Goal: Task Accomplishment & Management: Use online tool/utility

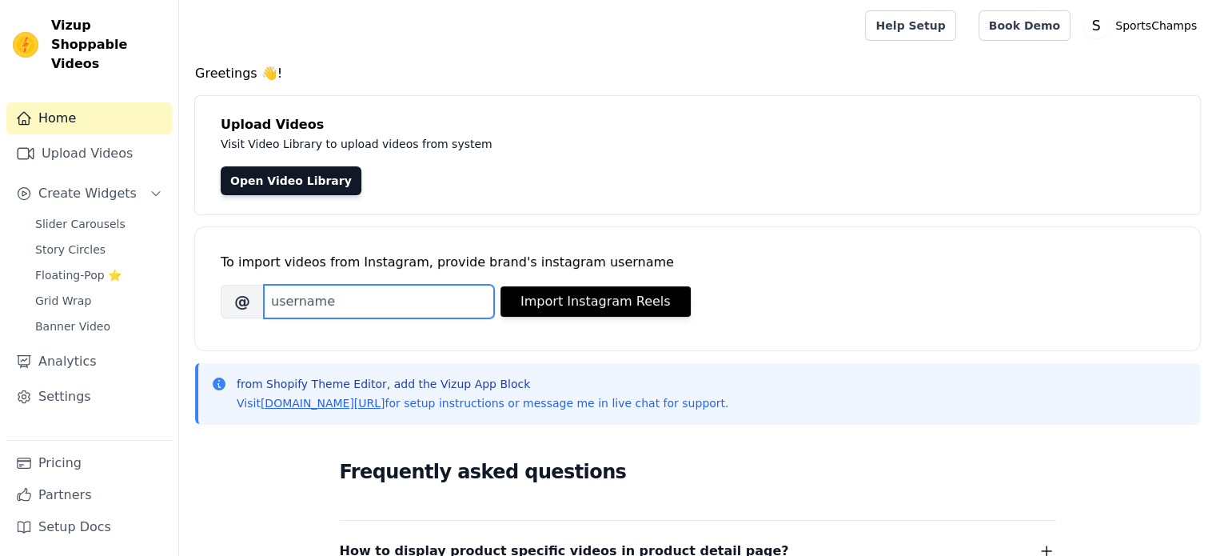
click at [412, 289] on input "Brand's Instagram Username" at bounding box center [379, 302] width 230 height 34
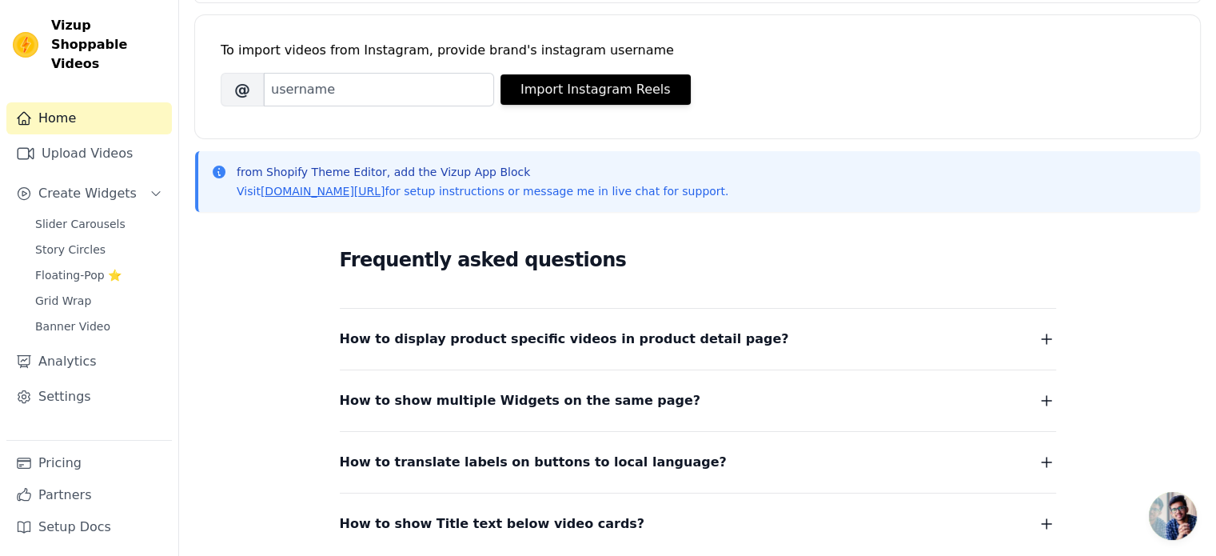
scroll to position [340, 0]
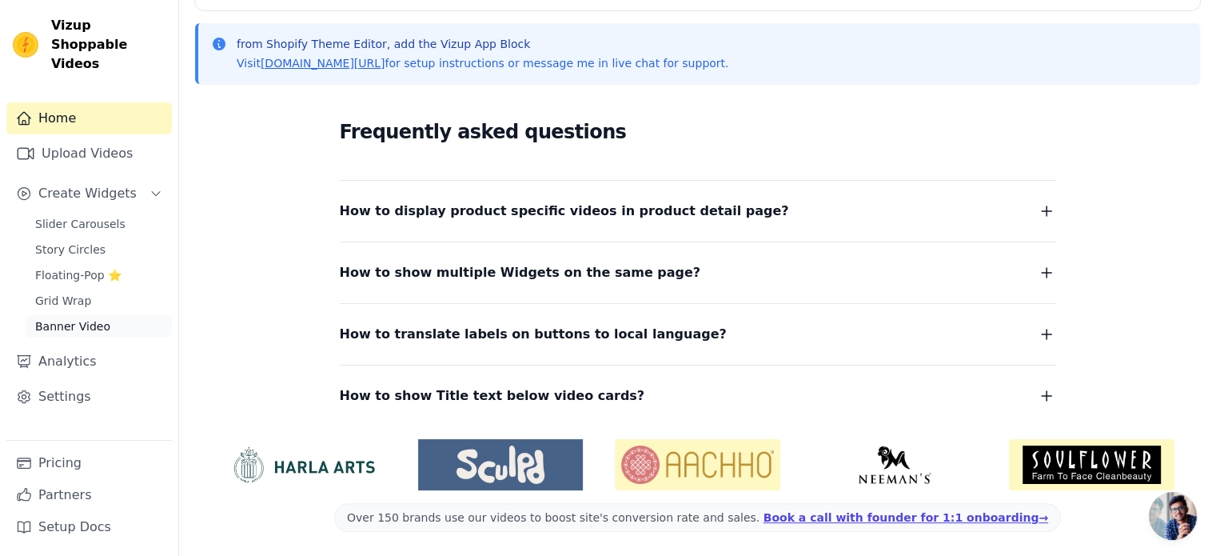
click at [124, 315] on link "Banner Video" at bounding box center [99, 326] width 146 height 22
click at [86, 318] on span "Banner Video" at bounding box center [72, 326] width 75 height 16
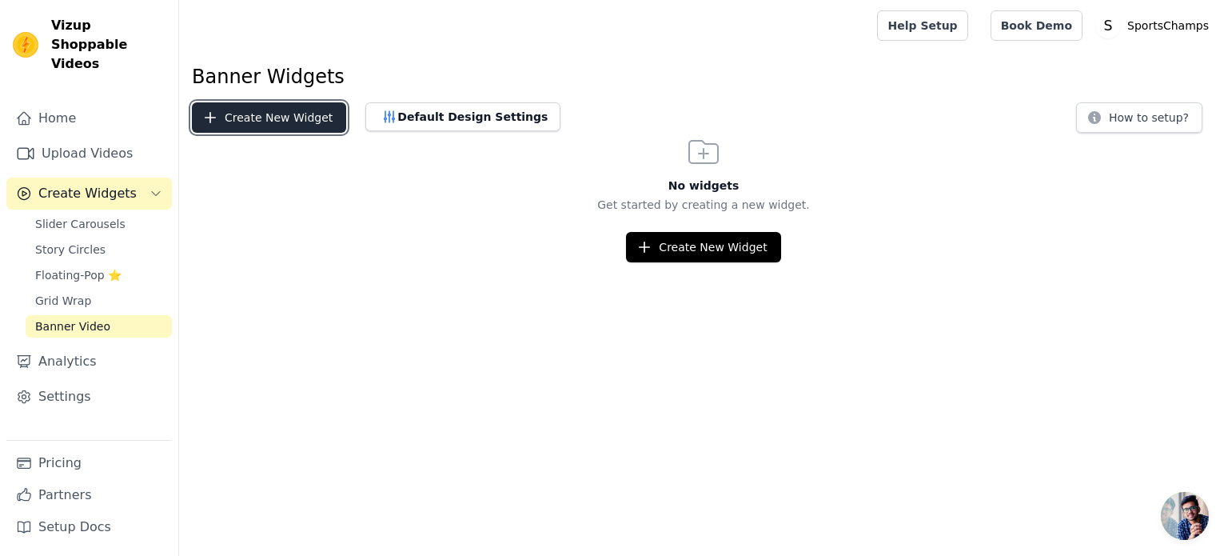
click at [274, 126] on button "Create New Widget" at bounding box center [269, 117] width 154 height 30
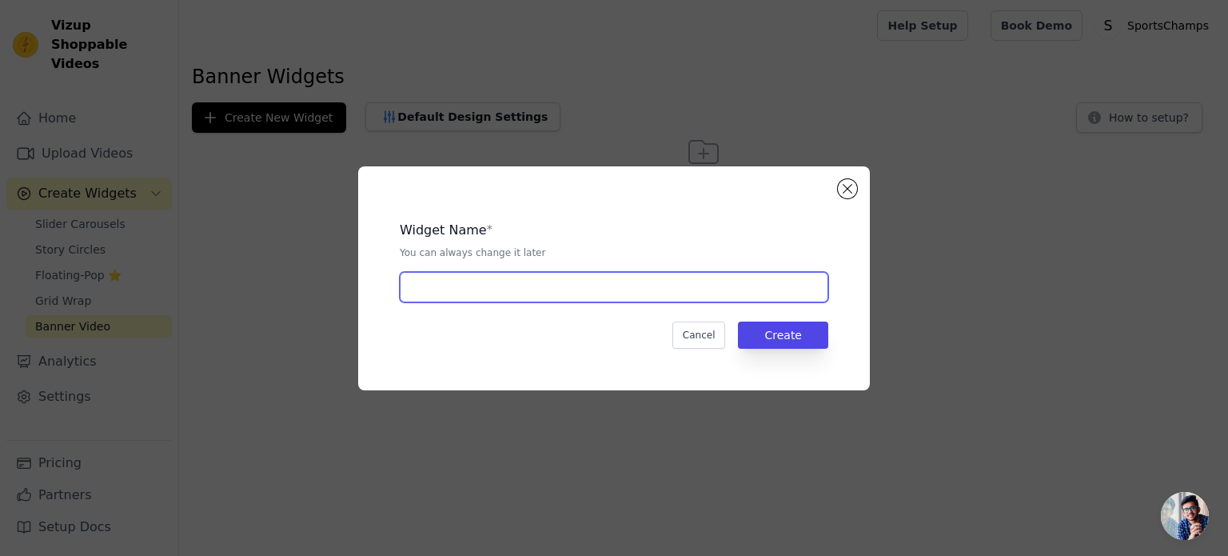
click at [496, 281] on input "text" at bounding box center [614, 287] width 428 height 30
type input "Twister arm trainer"
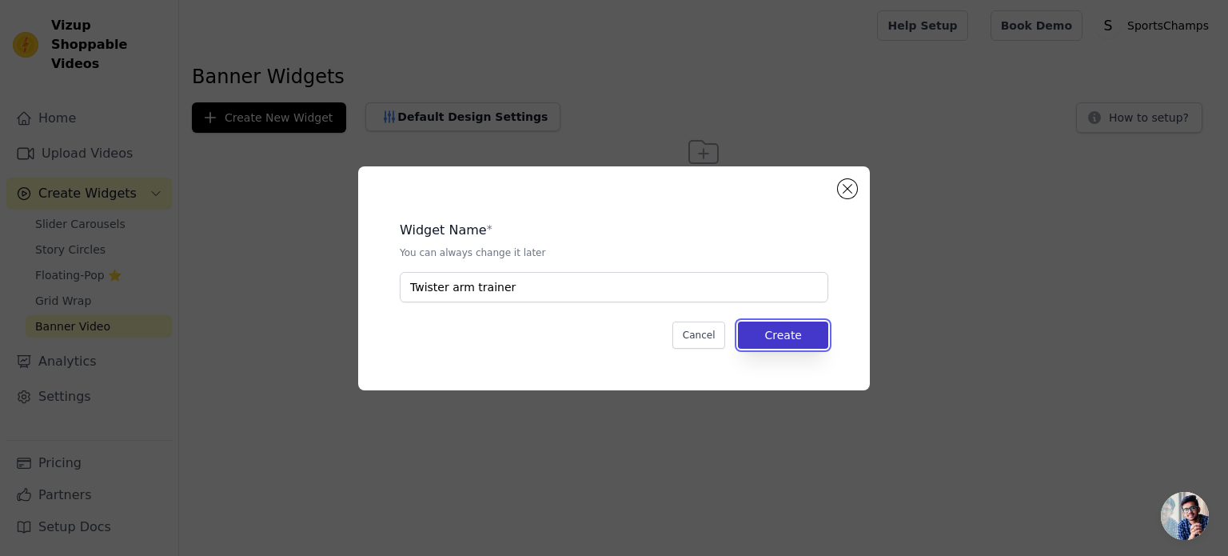
click at [801, 343] on button "Create" at bounding box center [783, 334] width 90 height 27
